Goal: Navigation & Orientation: Find specific page/section

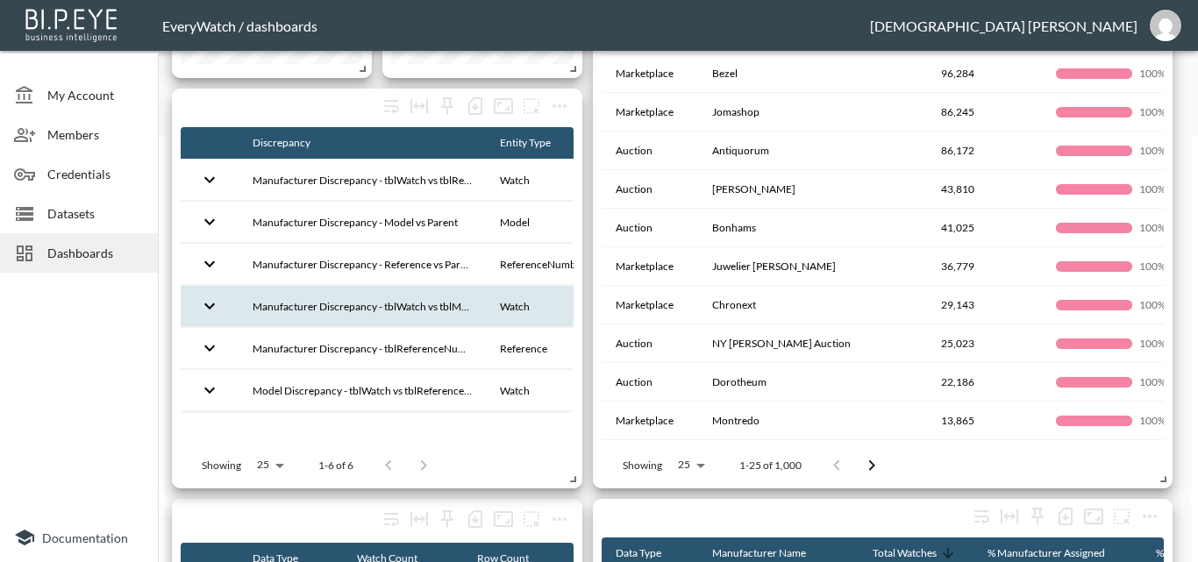
scroll to position [0, 232]
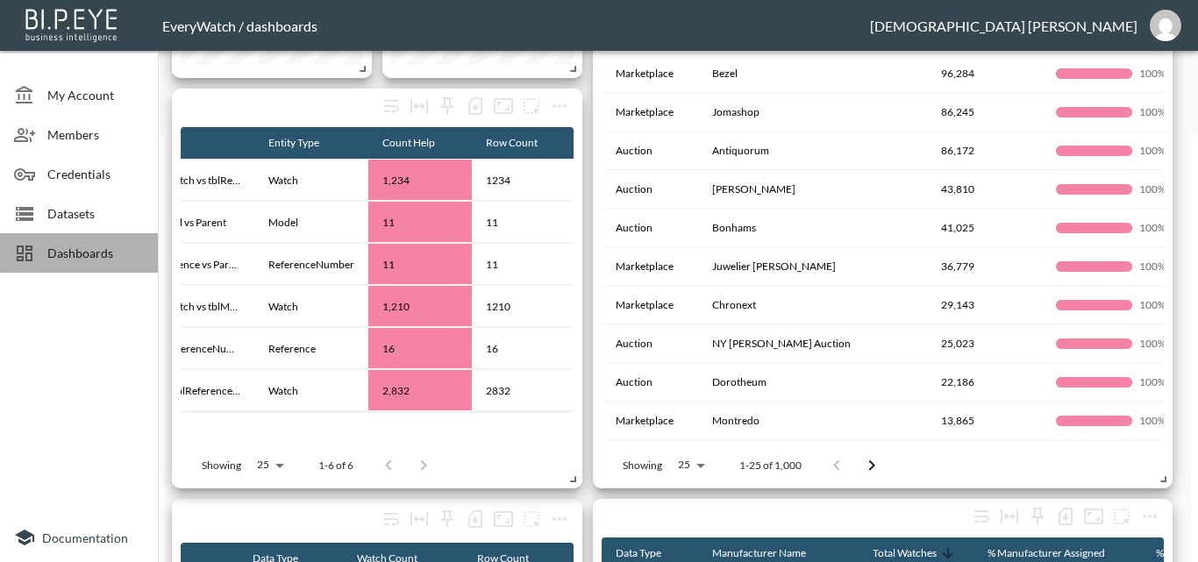
click at [116, 247] on span "Dashboards" at bounding box center [95, 253] width 96 height 18
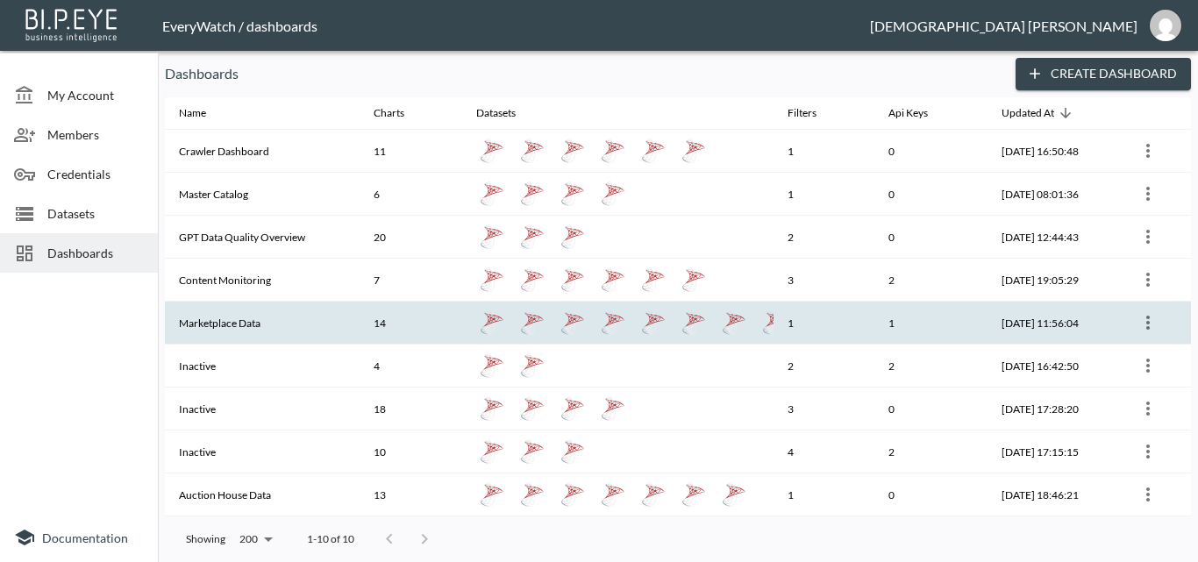
click at [253, 320] on th "Marketplace Data" at bounding box center [262, 323] width 195 height 43
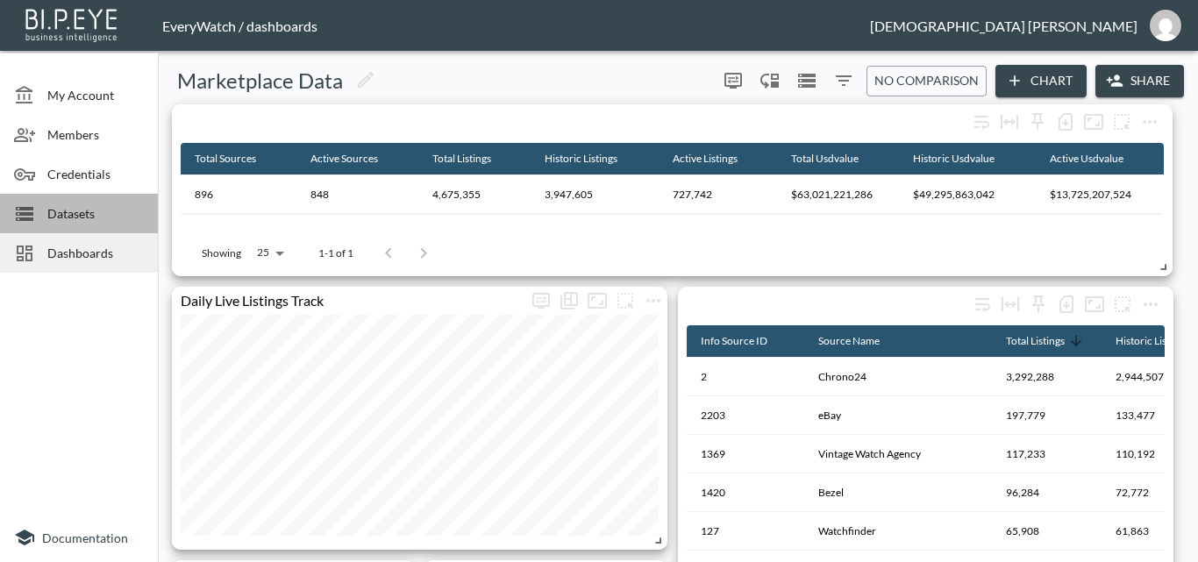
click at [120, 201] on div "Datasets" at bounding box center [79, 213] width 158 height 39
click at [111, 169] on span "Credentials" at bounding box center [95, 174] width 96 height 18
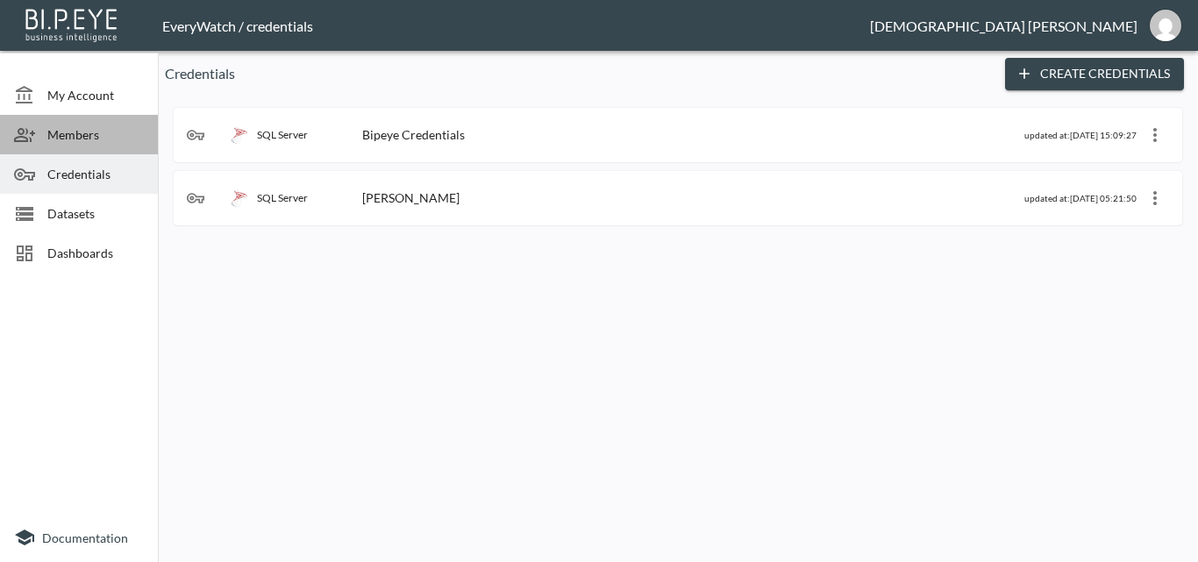
click at [110, 134] on span "Members" at bounding box center [95, 134] width 96 height 18
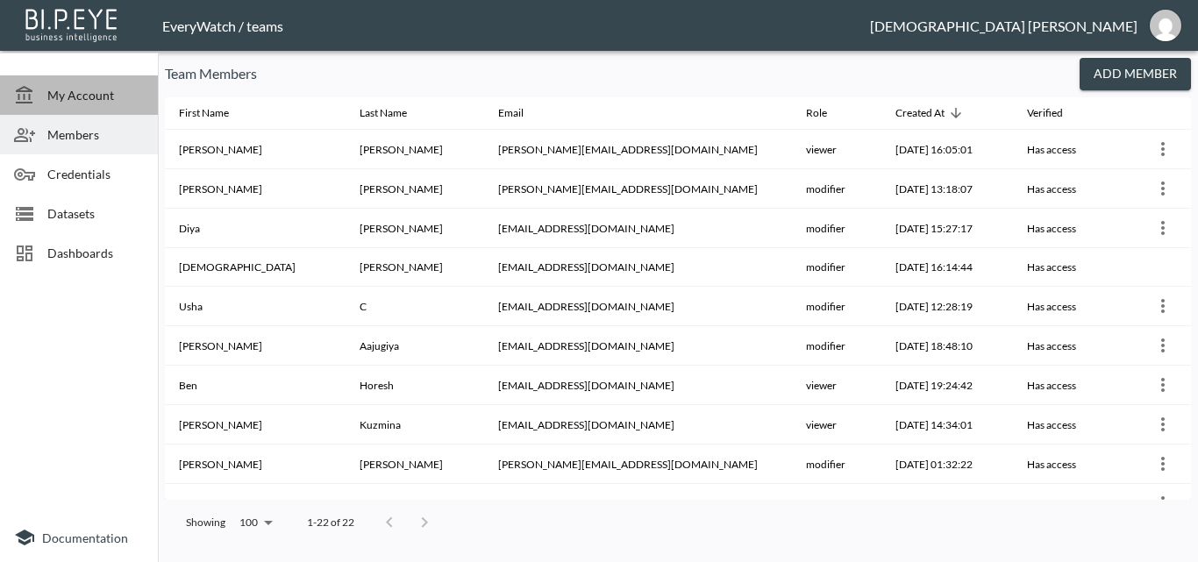
click at [113, 101] on span "My Account" at bounding box center [95, 95] width 96 height 18
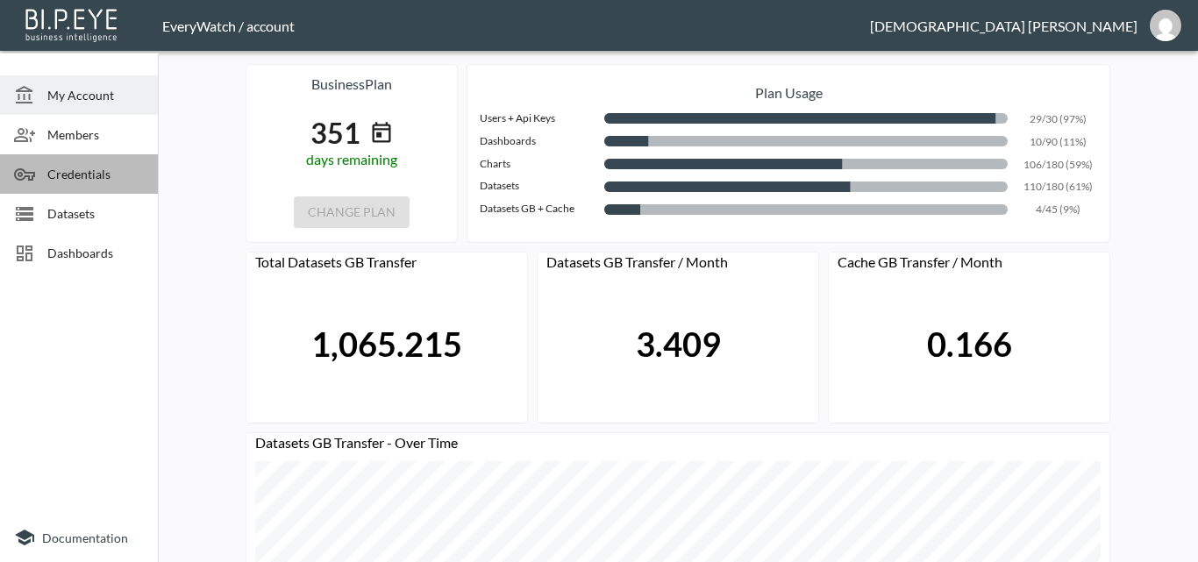
click at [103, 182] on span "Credentials" at bounding box center [95, 174] width 96 height 18
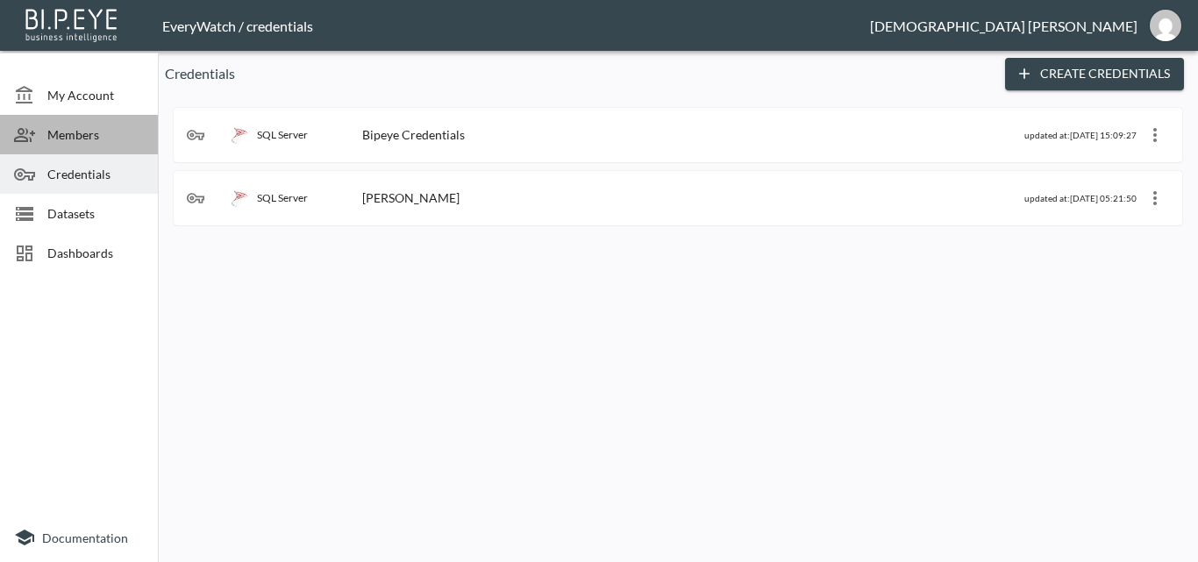
click at [101, 145] on div "Members" at bounding box center [79, 134] width 158 height 39
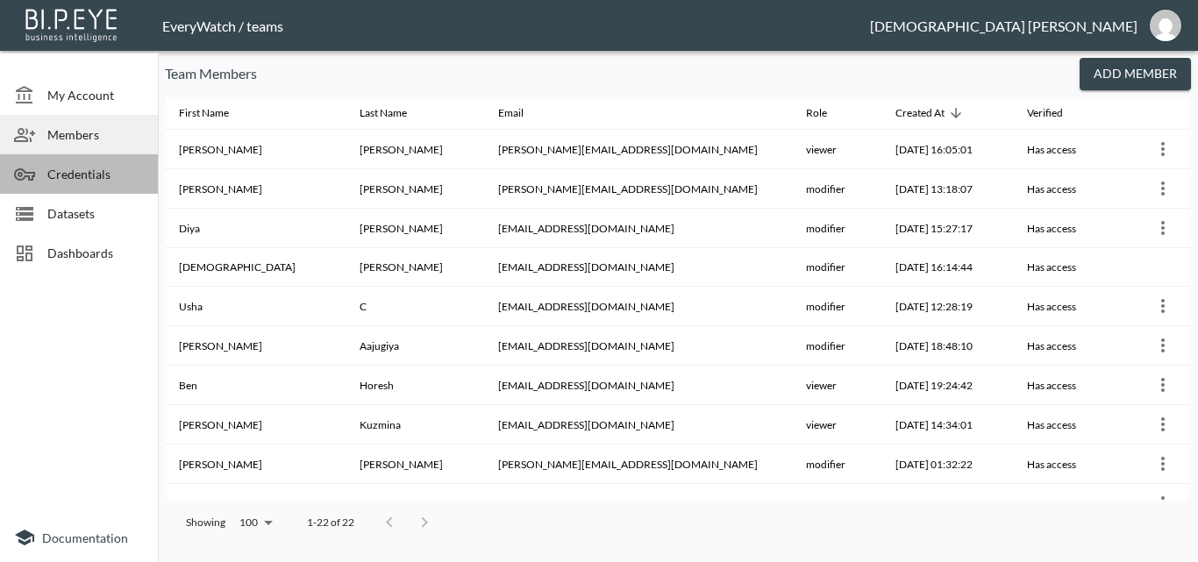
click at [99, 184] on div "Credentials" at bounding box center [79, 173] width 158 height 39
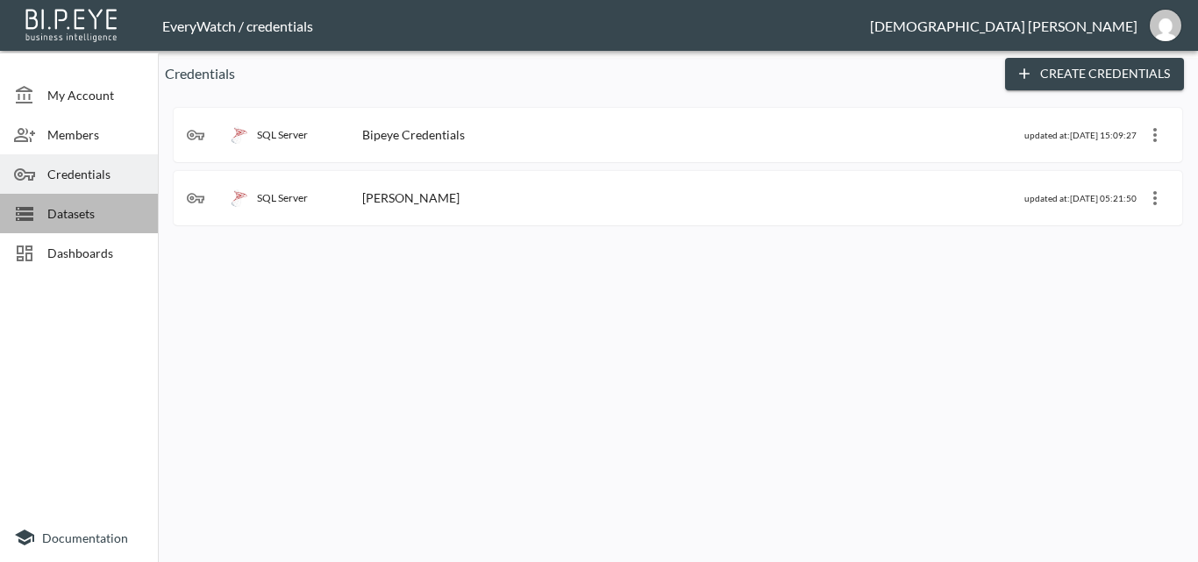
click at [100, 220] on span "Datasets" at bounding box center [95, 213] width 96 height 18
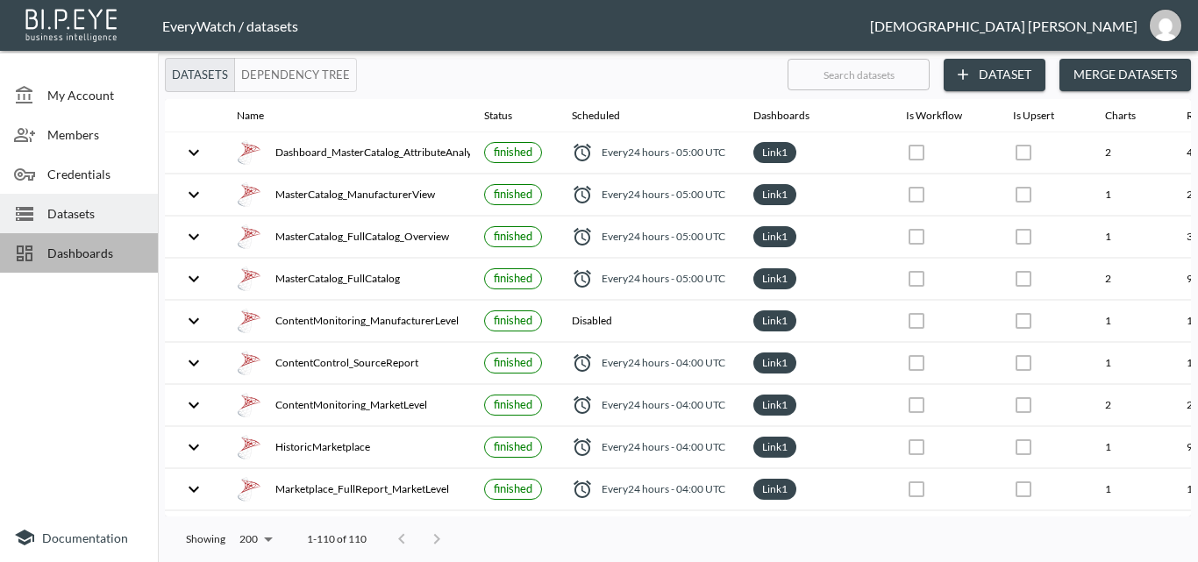
click at [113, 254] on span "Dashboards" at bounding box center [95, 253] width 96 height 18
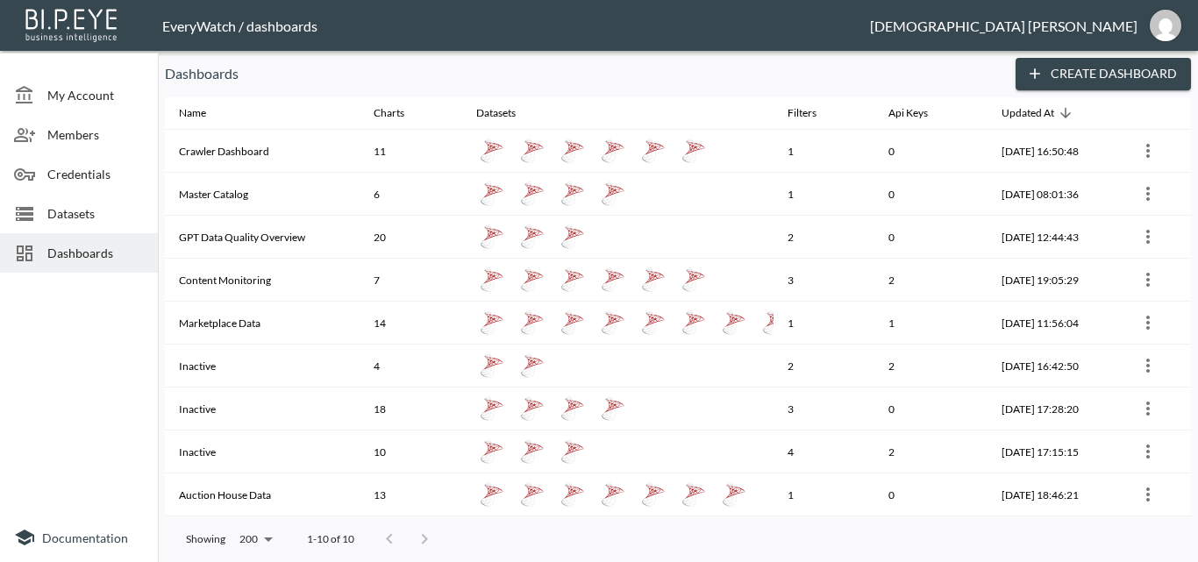
click at [677, 42] on header "EveryWatch / dashboards [PERSON_NAME]" at bounding box center [599, 25] width 1198 height 51
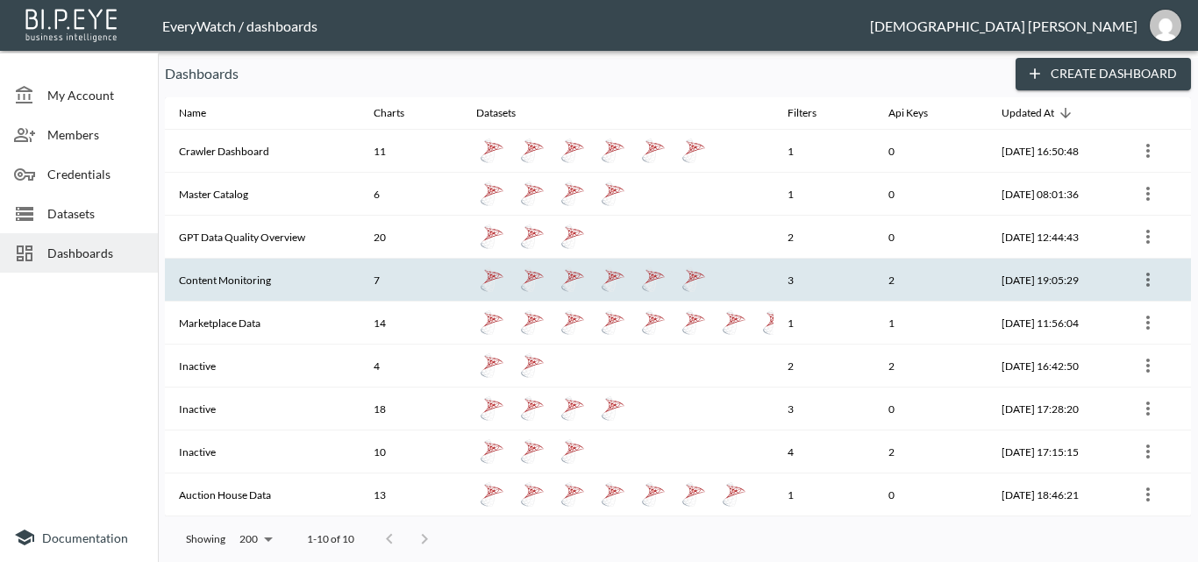
click at [310, 273] on th "Content Monitoring" at bounding box center [262, 280] width 195 height 43
